Goal: Transaction & Acquisition: Book appointment/travel/reservation

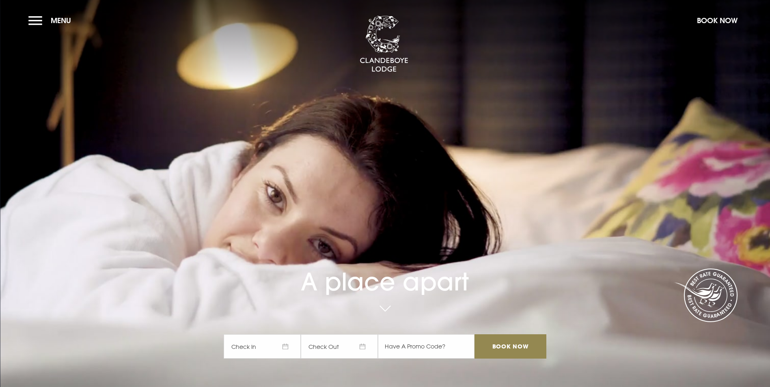
click at [276, 334] on span "Check In" at bounding box center [262, 346] width 77 height 24
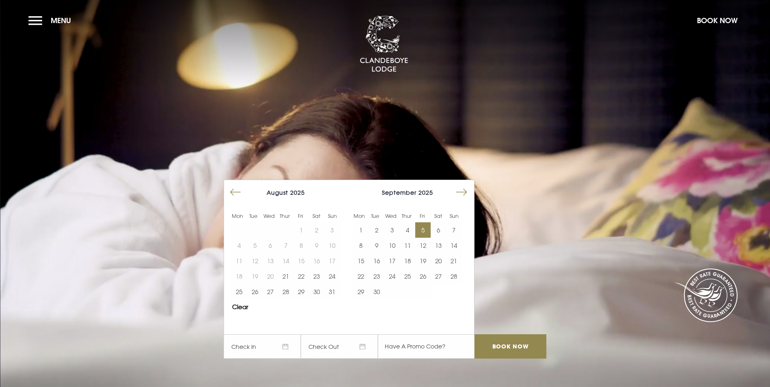
click at [429, 222] on button "5" at bounding box center [422, 229] width 15 height 15
click at [442, 222] on button "6" at bounding box center [438, 229] width 15 height 15
click at [516, 334] on input "Book Now" at bounding box center [510, 346] width 71 height 24
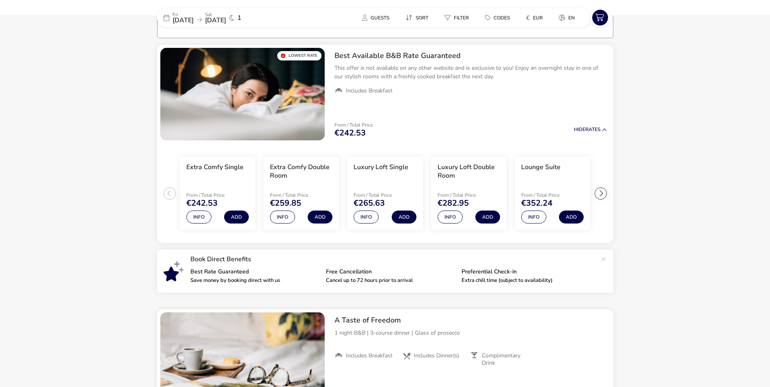
scroll to position [64, 0]
